Goal: Task Accomplishment & Management: Manage account settings

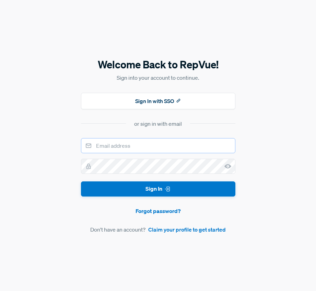
click at [110, 144] on input "email" at bounding box center [158, 145] width 154 height 15
type input "[EMAIL_ADDRESS][DOMAIN_NAME]"
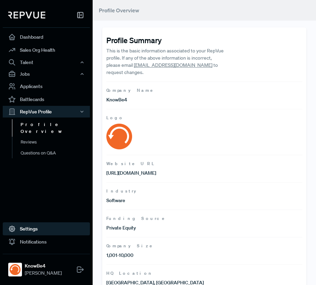
click at [40, 235] on link "Settings" at bounding box center [46, 229] width 87 height 13
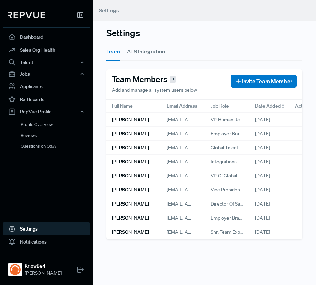
scroll to position [0, 11]
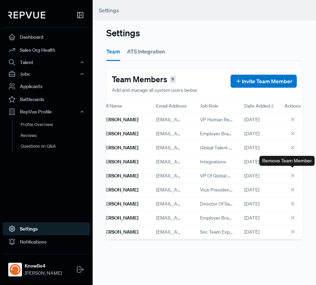
click at [292, 173] on icon at bounding box center [294, 177] width 8 height 8
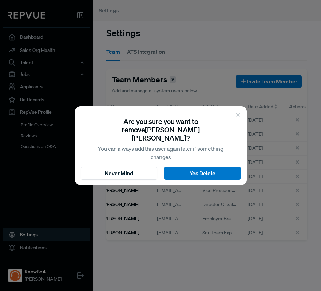
click at [211, 176] on div "Are you sure you want to remove [PERSON_NAME] ? You can always add this user ag…" at bounding box center [161, 145] width 172 height 79
click at [213, 172] on button "Yes Delete" at bounding box center [202, 172] width 77 height 13
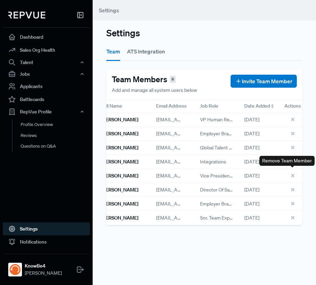
click at [293, 174] on use at bounding box center [292, 175] width 3 height 3
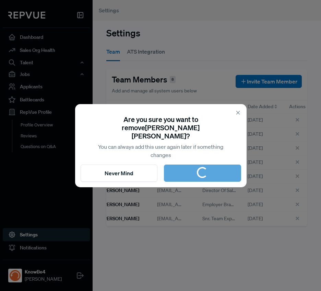
click at [240, 114] on icon at bounding box center [238, 112] width 6 height 6
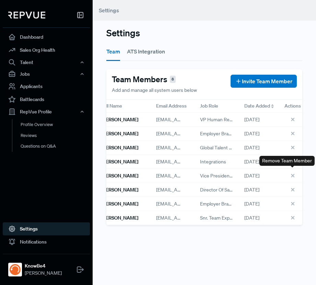
click at [294, 173] on icon at bounding box center [294, 177] width 8 height 8
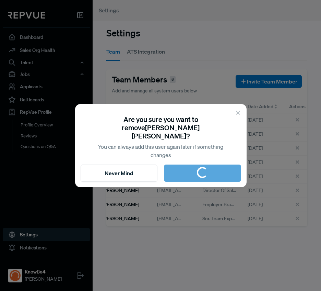
click at [236, 116] on icon at bounding box center [238, 112] width 6 height 6
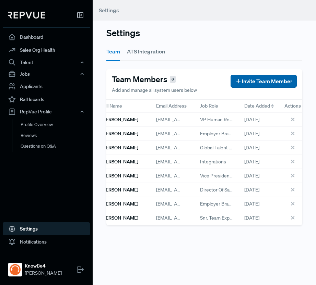
click at [278, 77] on span "Invite Team Member" at bounding box center [267, 81] width 50 height 8
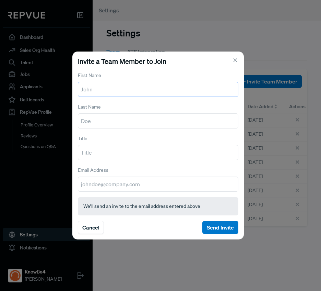
click at [107, 86] on input "text" at bounding box center [158, 89] width 161 height 15
type input "[PERSON_NAME]"
click at [149, 117] on input "text" at bounding box center [158, 120] width 161 height 15
type input "[PERSON_NAME]"
click at [215, 155] on input "text" at bounding box center [158, 152] width 161 height 15
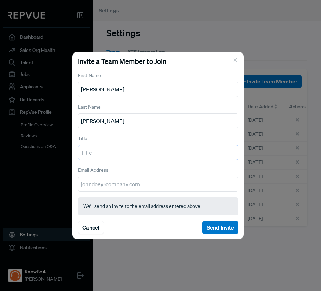
paste input "VP Corporate Communications"
type input "VP Corporate Communications"
click at [116, 180] on input "email" at bounding box center [158, 183] width 161 height 15
paste input "[EMAIL_ADDRESS][DOMAIN_NAME]"
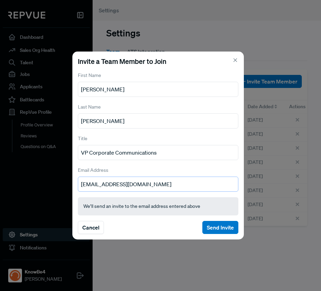
type input "[EMAIL_ADDRESS][DOMAIN_NAME]"
click at [165, 226] on section "Cancel Send Invite" at bounding box center [158, 227] width 161 height 13
click at [223, 226] on button "Send Invite" at bounding box center [220, 227] width 36 height 13
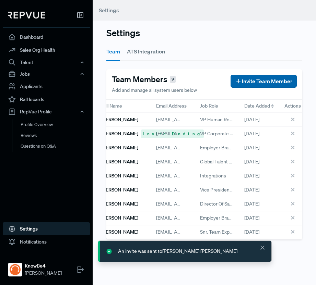
click at [266, 77] on span "Invite Team Member" at bounding box center [267, 81] width 50 height 8
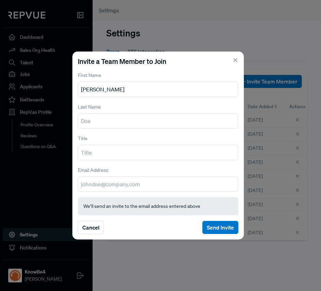
type input "[PERSON_NAME]"
click at [86, 153] on input "text" at bounding box center [158, 152] width 161 height 15
paste input "Wicresoft Agency"
type input "Wicresoft Agency"
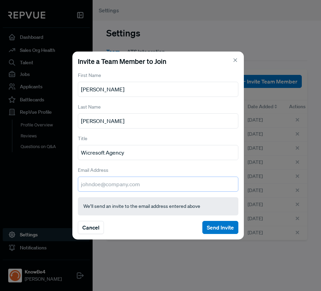
click at [136, 185] on input "email" at bounding box center [158, 183] width 161 height 15
paste input "[EMAIL_ADDRESS][DOMAIN_NAME]"
type input "[EMAIL_ADDRESS][DOMAIN_NAME]"
click at [206, 225] on button "Send Invite" at bounding box center [220, 227] width 36 height 13
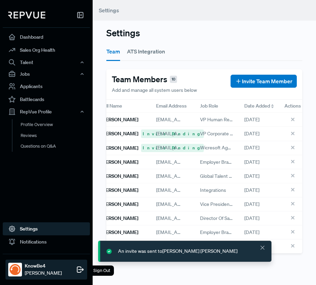
click at [15, 267] on img at bounding box center [15, 270] width 11 height 11
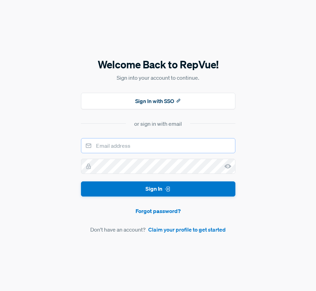
click at [130, 148] on input "email" at bounding box center [158, 145] width 154 height 15
type input "[EMAIL_ADDRESS][DOMAIN_NAME]"
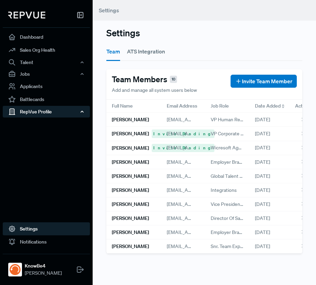
click at [64, 114] on div "RepVue Profile" at bounding box center [46, 112] width 87 height 12
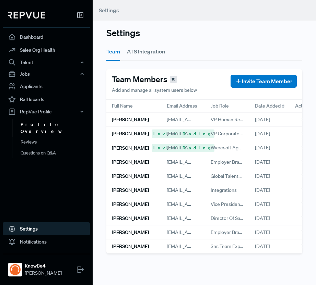
click at [41, 122] on link "Profile Overview" at bounding box center [55, 128] width 87 height 18
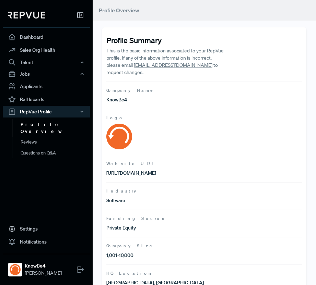
click at [114, 143] on img at bounding box center [119, 137] width 26 height 26
